Goal: Task Accomplishment & Management: Use online tool/utility

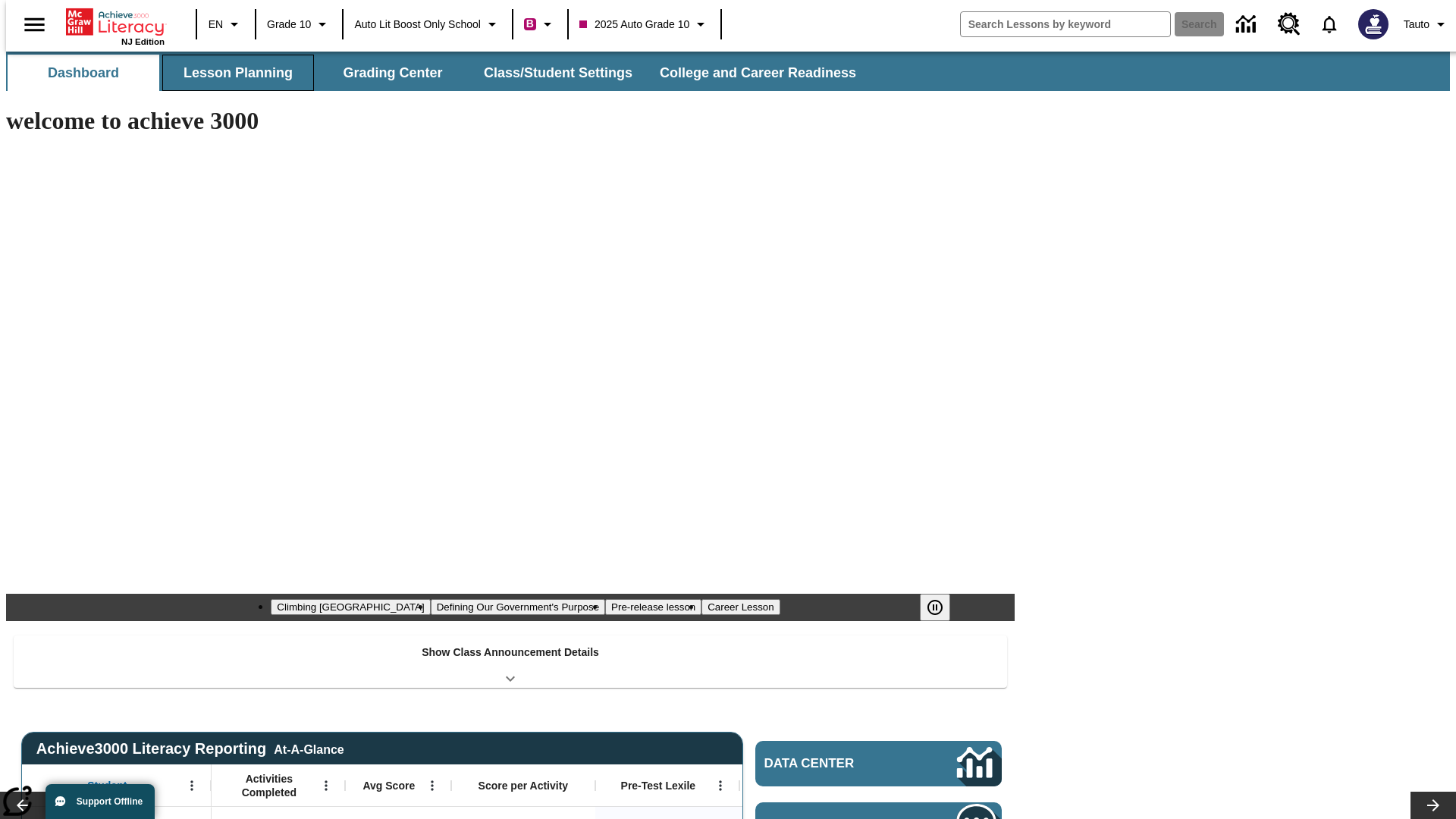
click at [232, 73] on button "Lesson Planning" at bounding box center [238, 73] width 152 height 36
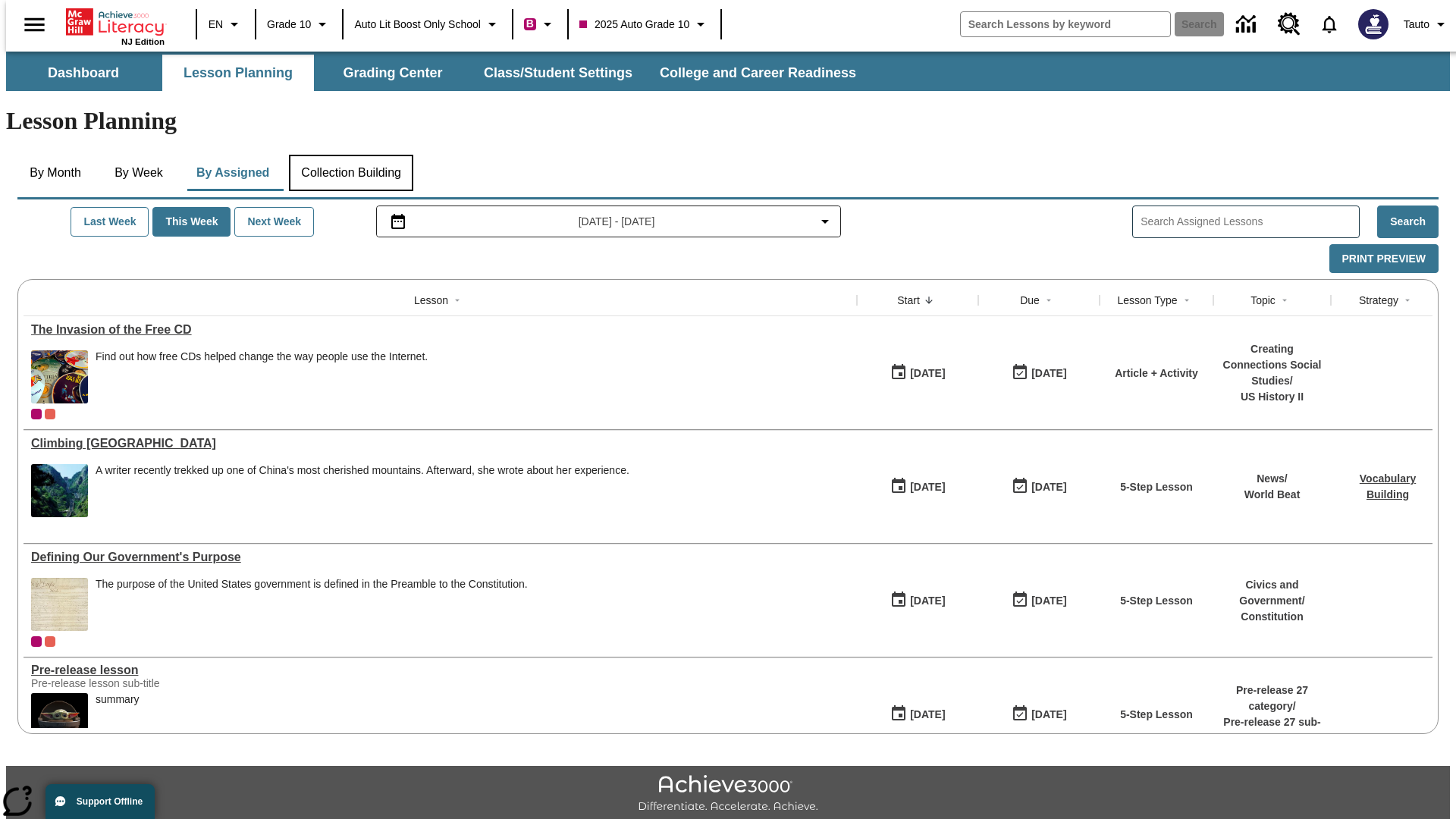
click at [350, 155] on button "Collection Building" at bounding box center [351, 173] width 124 height 36
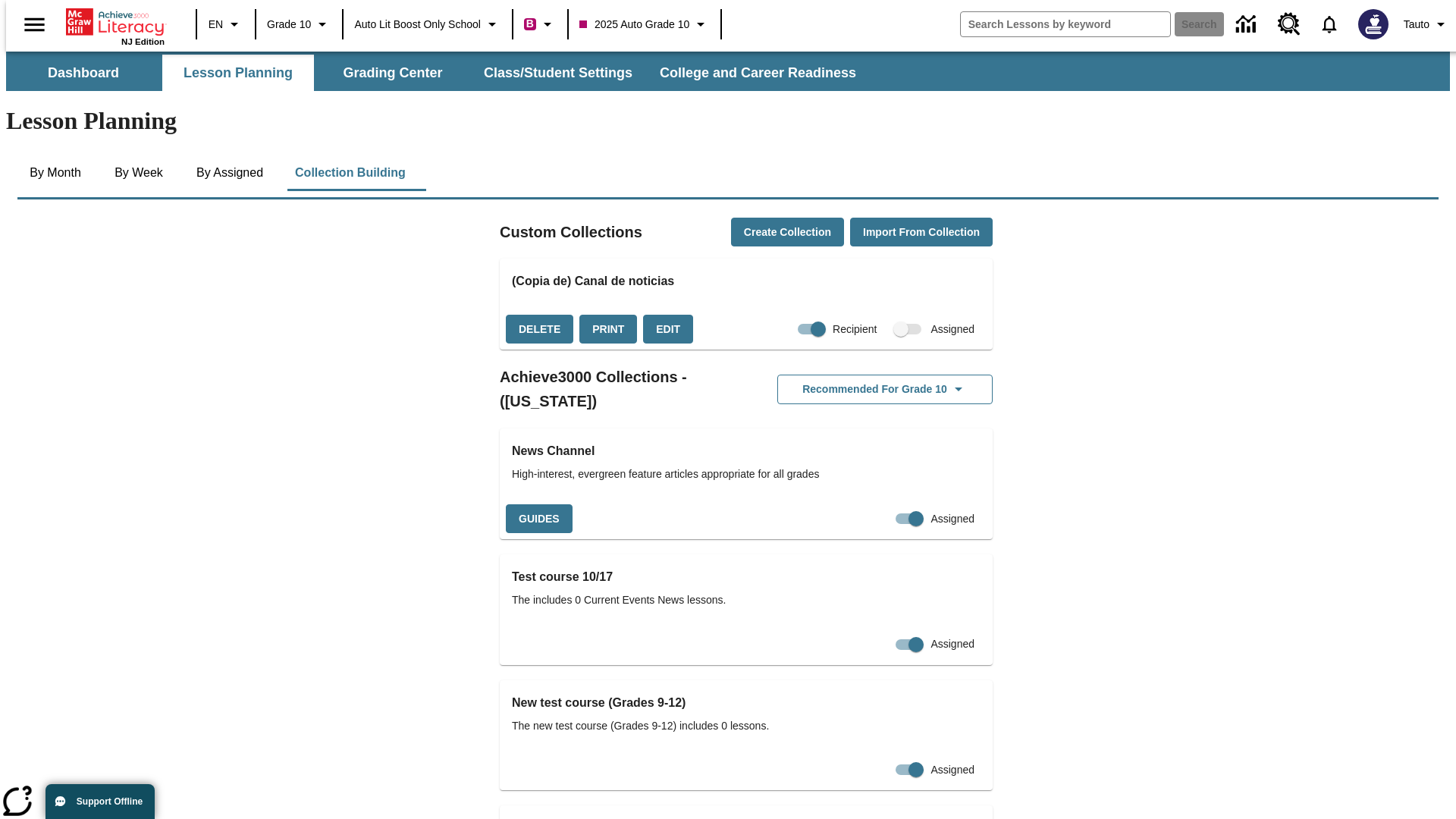
checkbox input "true"
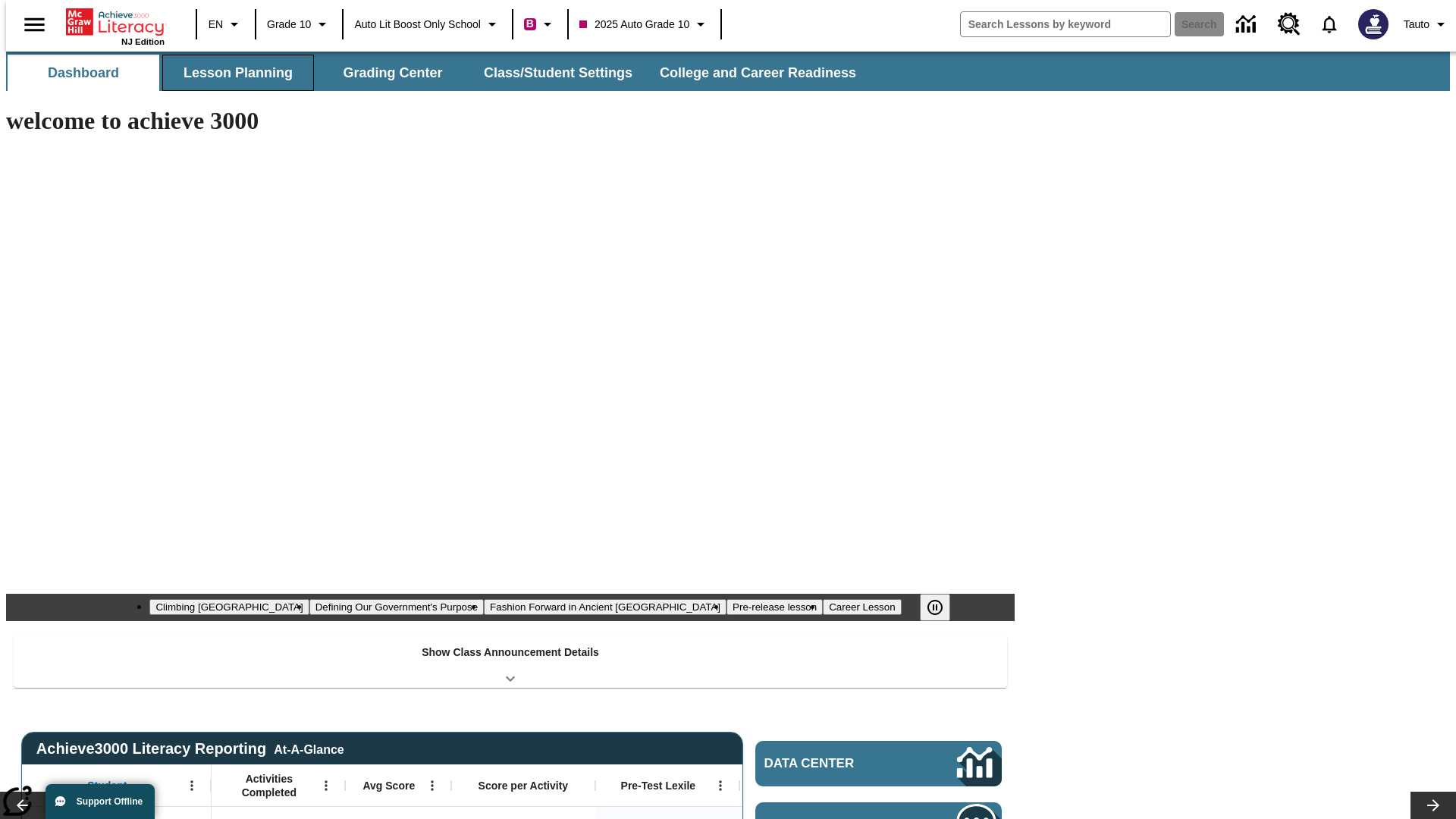
click at [232, 73] on button "Lesson Planning" at bounding box center [238, 73] width 152 height 36
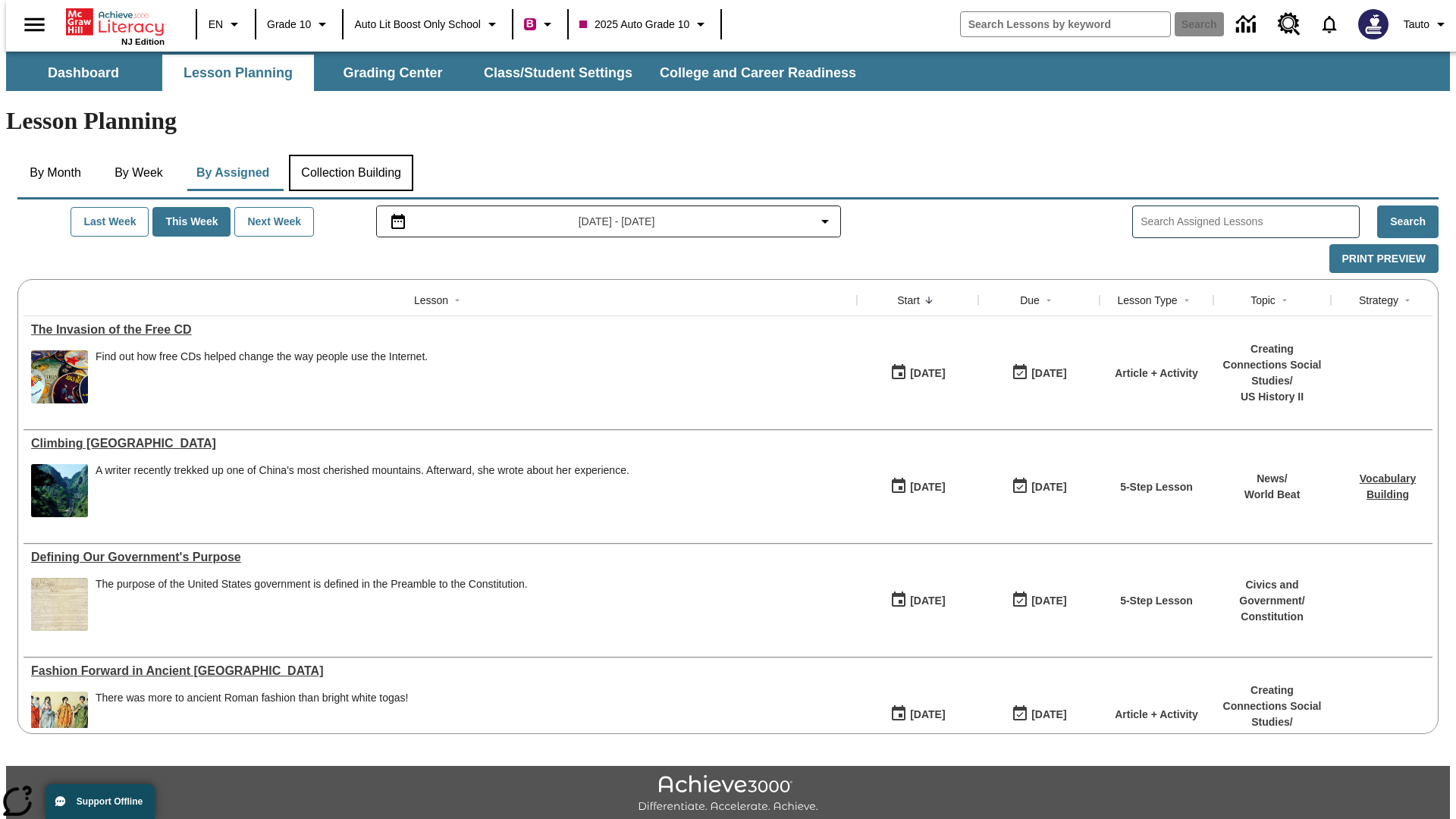
click at [350, 155] on button "Collection Building" at bounding box center [351, 173] width 124 height 36
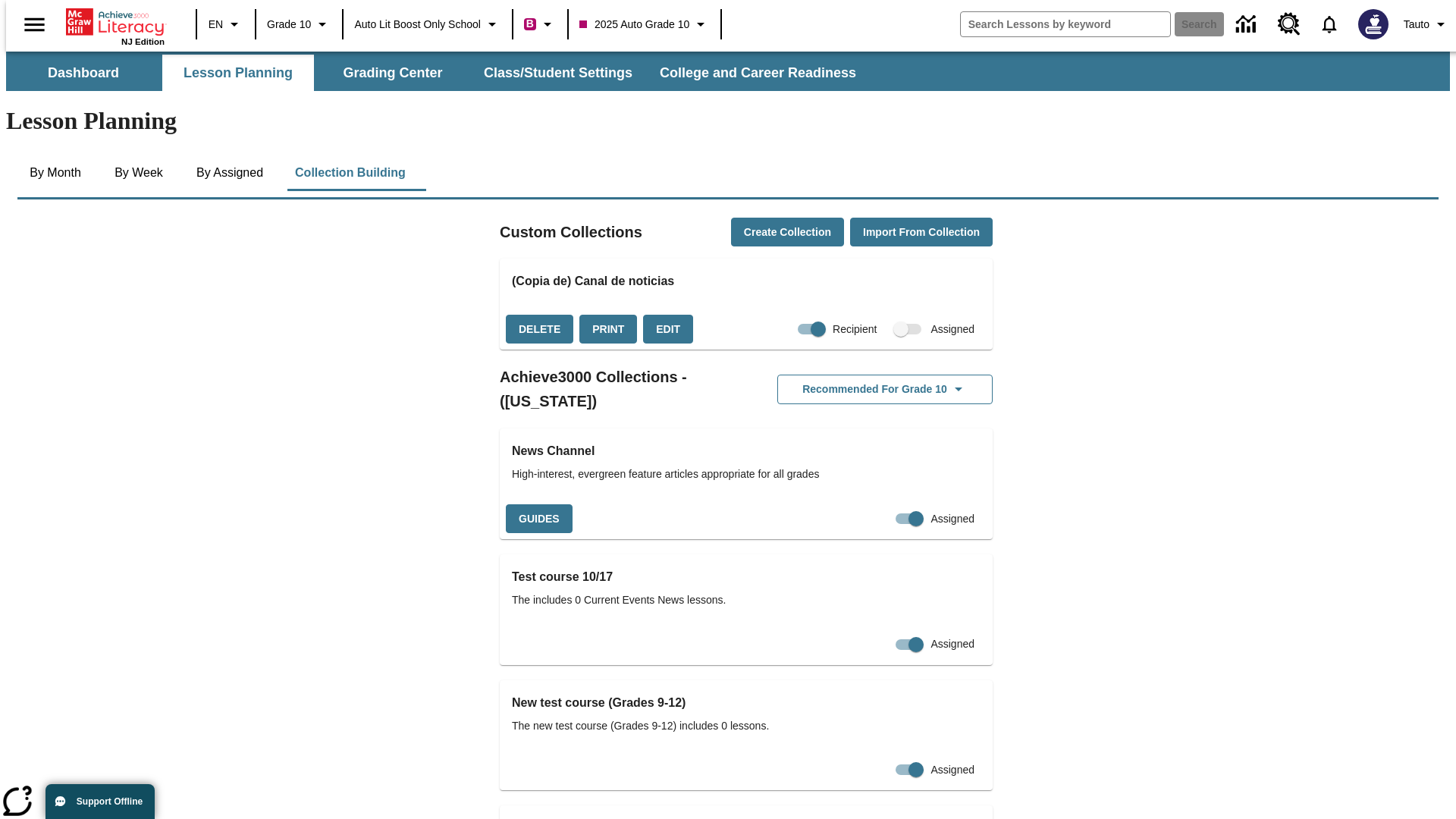
checkbox input "false"
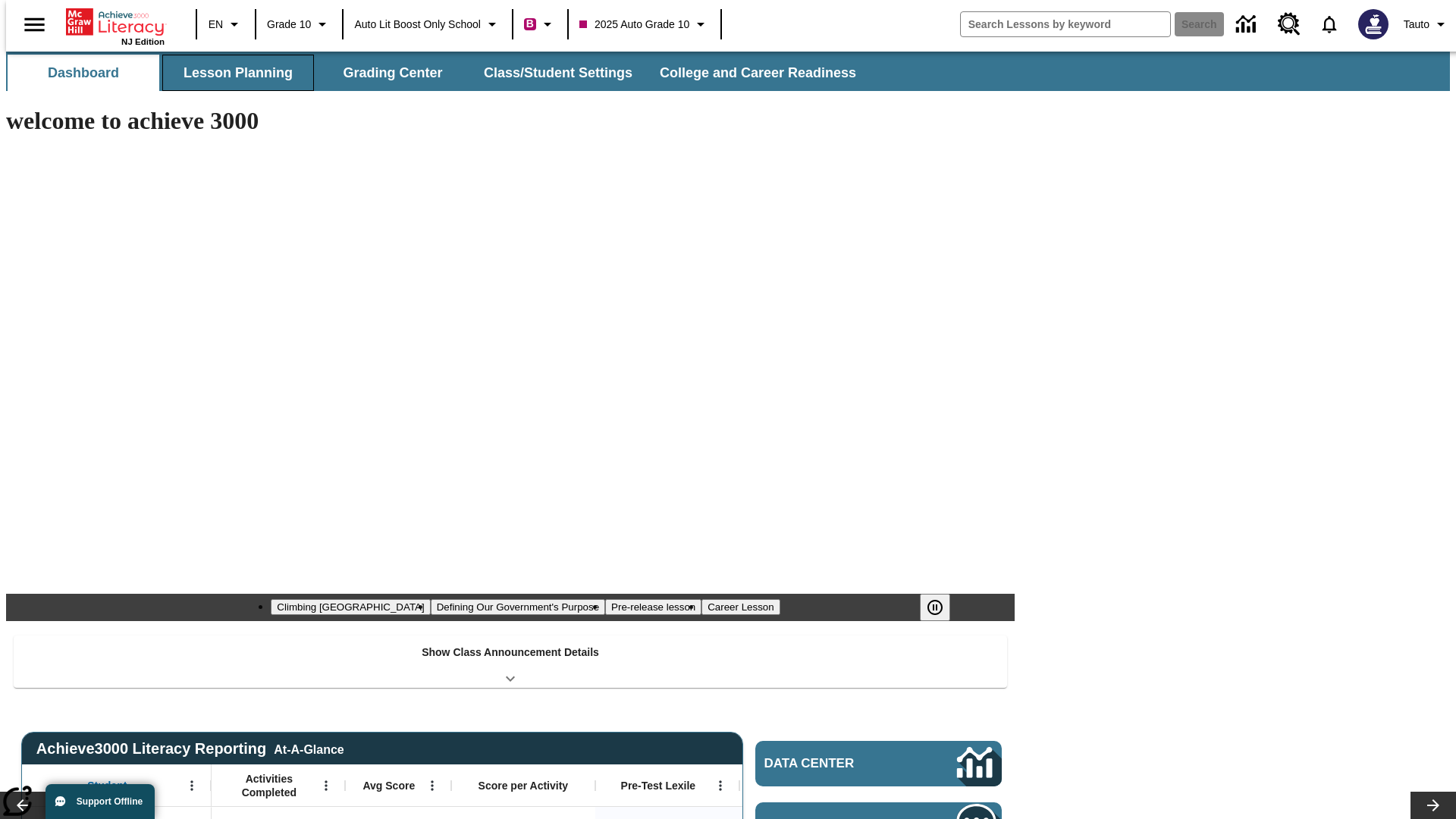
click at [232, 73] on button "Lesson Planning" at bounding box center [238, 73] width 152 height 36
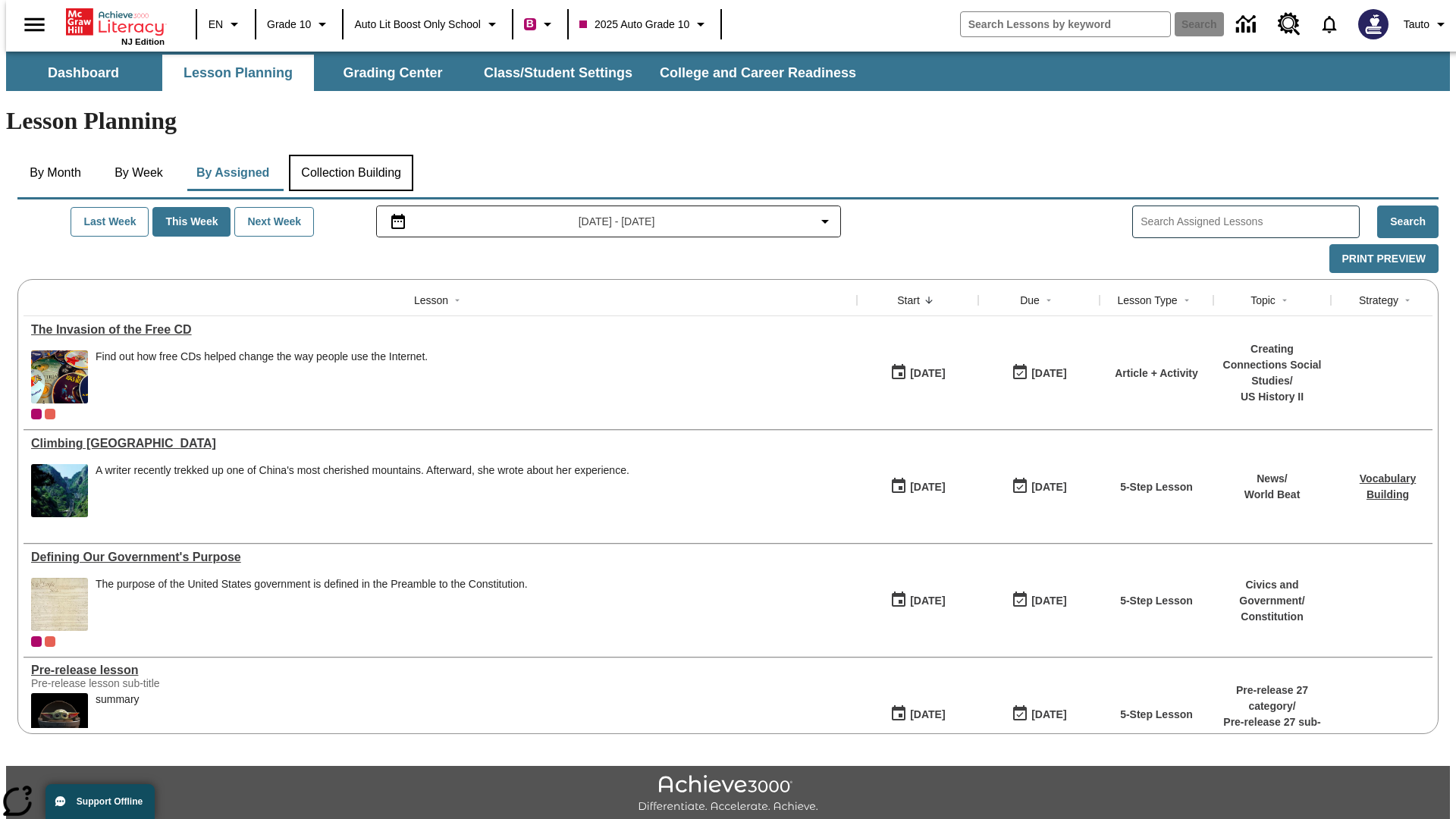
click at [350, 155] on button "Collection Building" at bounding box center [351, 173] width 124 height 36
